Goal: Transaction & Acquisition: Subscribe to service/newsletter

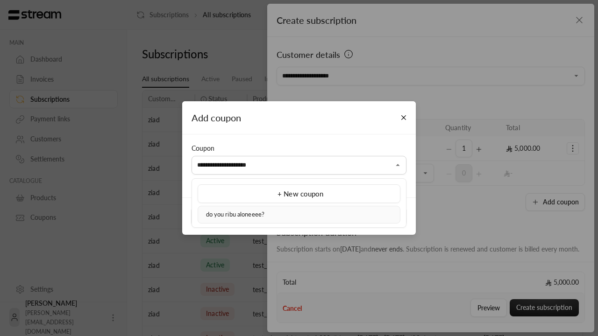
click at [299, 214] on div "do you ribu aloneeee?" at bounding box center [299, 214] width 192 height 9
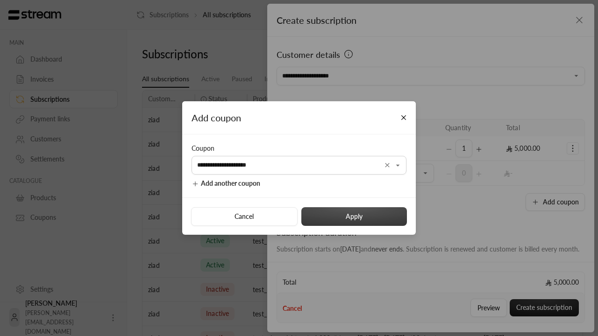
type input "**********"
click at [353, 216] on button "Apply" at bounding box center [353, 216] width 105 height 19
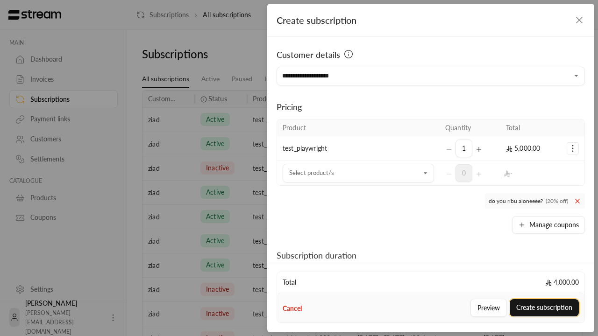
click at [544, 308] on button "Create subscription" at bounding box center [543, 307] width 69 height 17
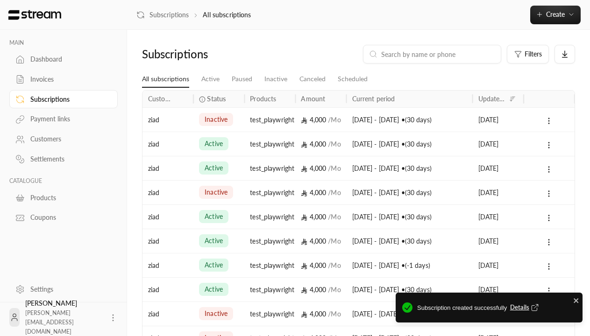
click at [524, 308] on span "Details" at bounding box center [525, 307] width 31 height 9
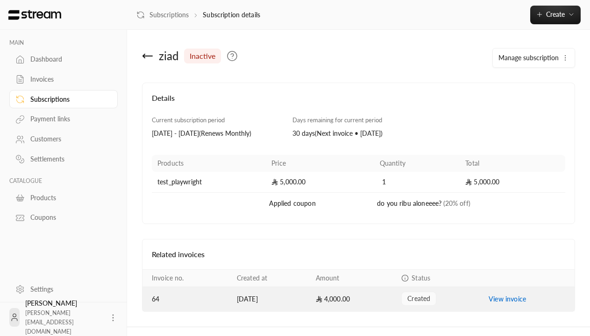
click at [509, 303] on link "View invoice" at bounding box center [506, 299] width 37 height 8
